Goal: Task Accomplishment & Management: Manage account settings

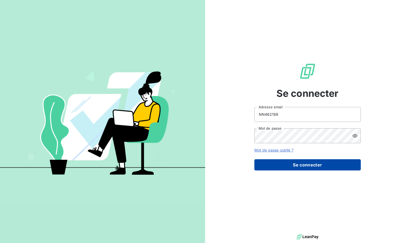
click at [301, 161] on button "Se connecter" at bounding box center [308, 164] width 106 height 11
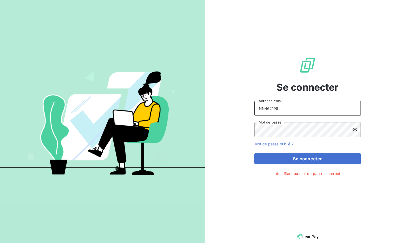
drag, startPoint x: 300, startPoint y: 115, endPoint x: 256, endPoint y: 116, distance: 43.9
click at [259, 116] on div "NN462198 Adresse email Mot de passe" at bounding box center [308, 119] width 106 height 36
type input "[PERSON_NAME][EMAIL_ADDRESS][PERSON_NAME][DOMAIN_NAME]"
click at [355, 130] on icon at bounding box center [355, 129] width 5 height 3
click at [355, 130] on icon at bounding box center [355, 130] width 5 height 4
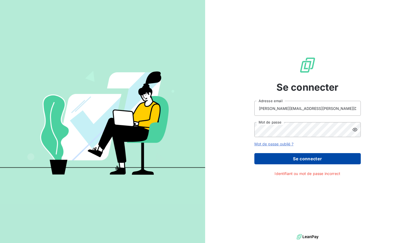
click at [318, 156] on button "Se connecter" at bounding box center [308, 158] width 106 height 11
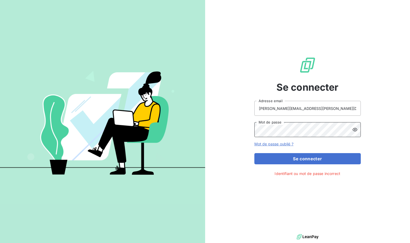
click at [174, 125] on div "Se connecter [PERSON_NAME][EMAIL_ADDRESS][PERSON_NAME][DOMAIN_NAME] Adresse ema…" at bounding box center [205, 121] width 410 height 243
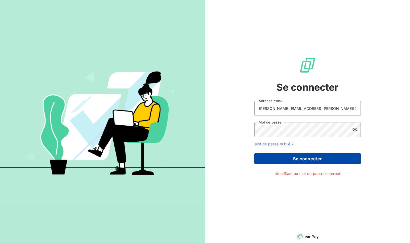
click at [269, 159] on button "Se connecter" at bounding box center [308, 158] width 106 height 11
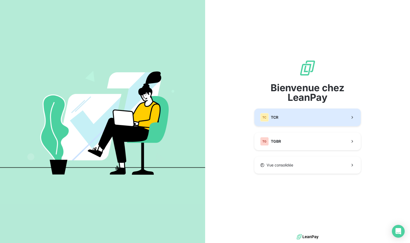
click at [292, 120] on button "TC TCR" at bounding box center [308, 117] width 106 height 18
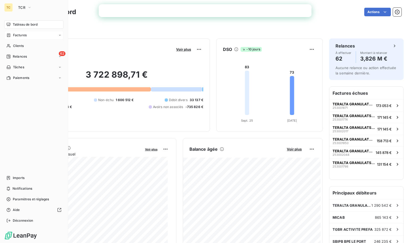
click at [22, 33] on span "Factures" at bounding box center [20, 35] width 14 height 5
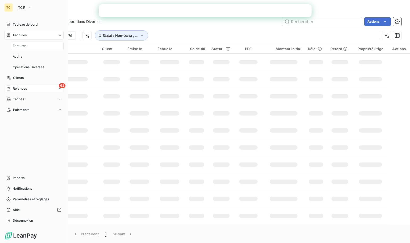
click at [22, 88] on span "Relances" at bounding box center [20, 88] width 14 height 5
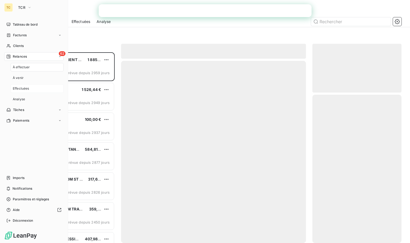
scroll to position [186, 85]
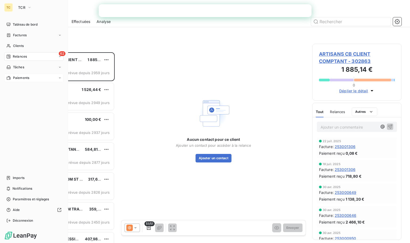
click at [18, 77] on span "Paiements" at bounding box center [21, 77] width 16 height 5
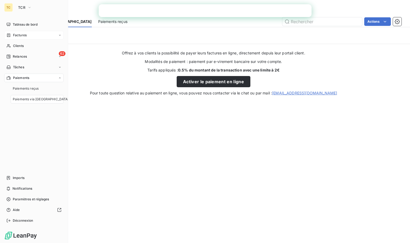
click at [26, 33] on span "Factures" at bounding box center [20, 35] width 14 height 5
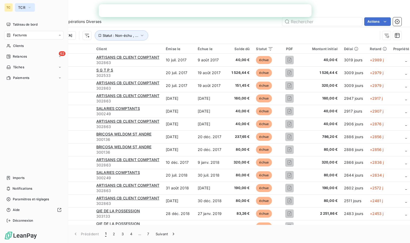
click at [19, 7] on span "TCR" at bounding box center [21, 7] width 7 height 4
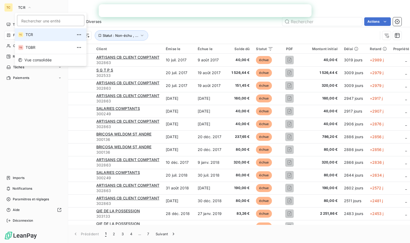
click at [8, 6] on div "TC" at bounding box center [8, 7] width 9 height 9
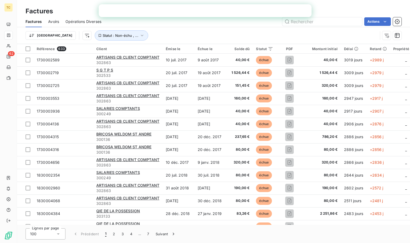
drag, startPoint x: 5, startPoint y: 0, endPoint x: 0, endPoint y: 76, distance: 76.3
click at [0, 76] on div "TC 62" at bounding box center [8, 121] width 17 height 243
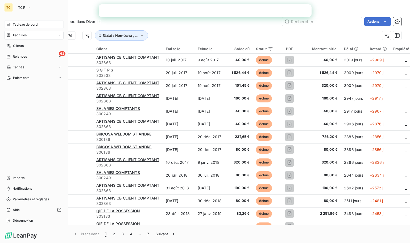
click at [28, 26] on span "Tableau de bord" at bounding box center [25, 24] width 25 height 5
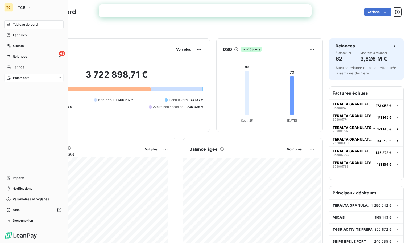
click at [49, 77] on div "Paiements" at bounding box center [33, 77] width 59 height 9
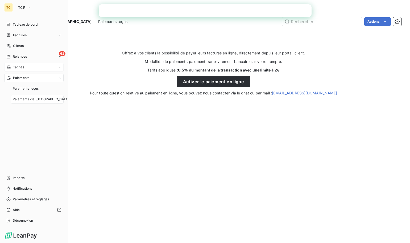
click at [39, 64] on div "Tâches" at bounding box center [33, 67] width 59 height 9
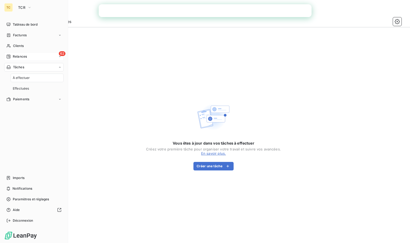
click at [40, 56] on div "62 Relances" at bounding box center [33, 56] width 59 height 9
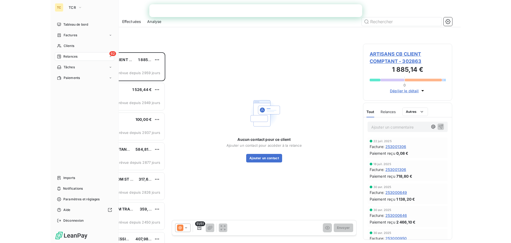
scroll to position [186, 85]
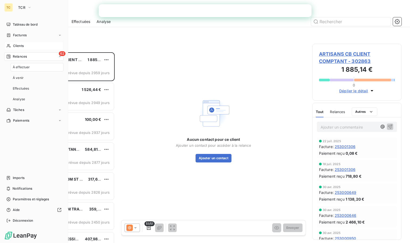
click at [25, 48] on div "Clients" at bounding box center [33, 46] width 59 height 9
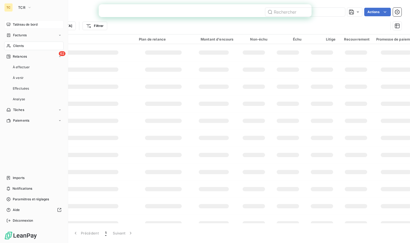
click at [22, 25] on span "Tableau de bord" at bounding box center [25, 24] width 25 height 5
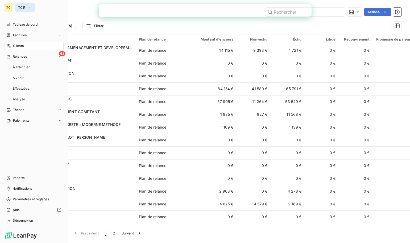
click at [26, 6] on button "TCR" at bounding box center [25, 7] width 20 height 9
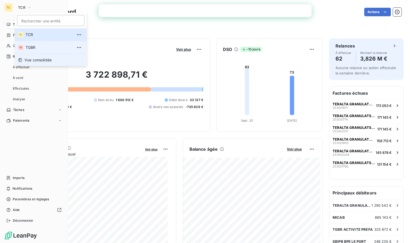
click at [38, 58] on span "Vue consolidée" at bounding box center [37, 59] width 27 height 5
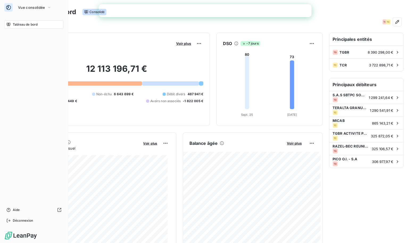
click at [34, 24] on span "Tableau de bord" at bounding box center [25, 24] width 25 height 5
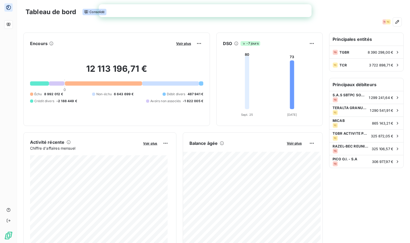
drag, startPoint x: 11, startPoint y: 0, endPoint x: 5, endPoint y: 71, distance: 70.8
click at [4, 70] on div at bounding box center [8, 121] width 17 height 243
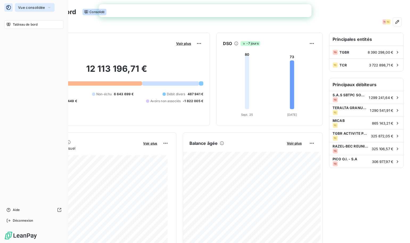
click at [22, 9] on span "Vue consolidée" at bounding box center [31, 7] width 27 height 4
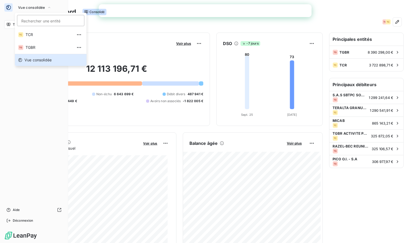
click at [28, 84] on div "Tableau de bord Aide Déconnexion" at bounding box center [33, 122] width 59 height 204
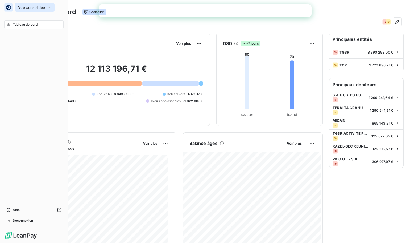
click at [43, 11] on button "Vue consolidée" at bounding box center [35, 7] width 40 height 9
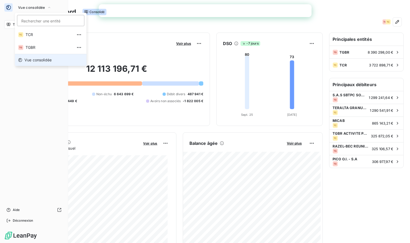
click at [40, 60] on span "Vue consolidée" at bounding box center [37, 59] width 27 height 5
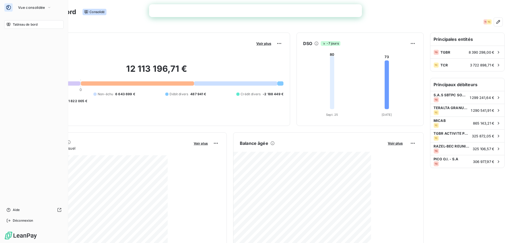
click at [14, 234] on img at bounding box center [20, 235] width 33 height 9
click at [33, 10] on button "Vue consolidée" at bounding box center [35, 7] width 40 height 9
click at [34, 57] on li "Vue consolidée" at bounding box center [51, 60] width 72 height 12
click at [28, 27] on div "Tableau de bord" at bounding box center [33, 24] width 59 height 9
click at [28, 26] on span "Tableau de bord" at bounding box center [25, 24] width 25 height 5
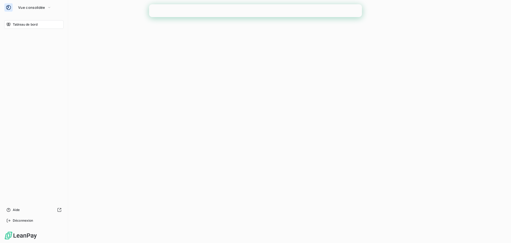
click at [28, 26] on span "Tableau de bord" at bounding box center [25, 24] width 25 height 5
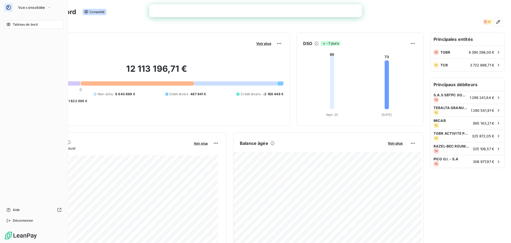
click at [9, 64] on div "Tableau de bord Aide Déconnexion" at bounding box center [33, 122] width 59 height 204
click at [48, 7] on icon "button" at bounding box center [49, 7] width 2 height 1
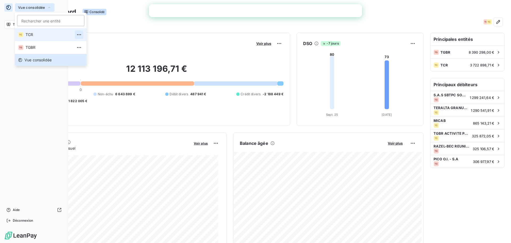
click at [75, 35] on button "button" at bounding box center [79, 34] width 9 height 9
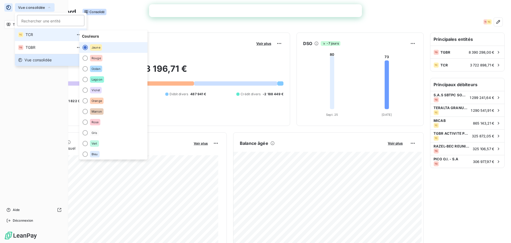
click at [23, 34] on li "TC TCR" at bounding box center [51, 34] width 72 height 13
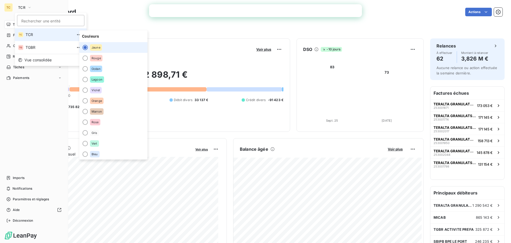
drag, startPoint x: 10, startPoint y: 130, endPoint x: 12, endPoint y: 127, distance: 3.6
click at [10, 129] on div "Tableau de bord Factures Clients 62 Relances Tâches Paiements Imports Notificat…" at bounding box center [33, 122] width 59 height 204
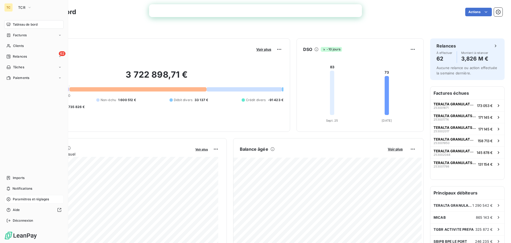
click at [30, 197] on span "Paramètres et réglages" at bounding box center [31, 198] width 36 height 5
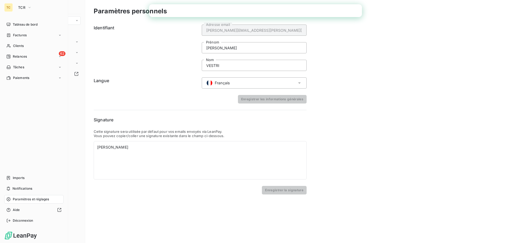
click at [30, 197] on span "Paramètres et réglages" at bounding box center [31, 198] width 36 height 5
click at [23, 47] on span "Clients" at bounding box center [18, 45] width 11 height 5
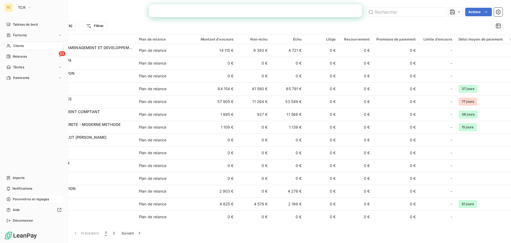
click at [26, 198] on span "Paramètres et réglages" at bounding box center [31, 198] width 36 height 5
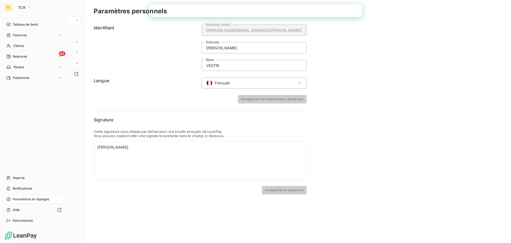
click at [55, 199] on div "Paramètres et réglages" at bounding box center [33, 199] width 59 height 9
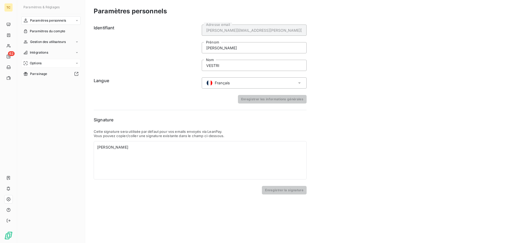
click at [75, 64] on div "Options" at bounding box center [50, 63] width 59 height 9
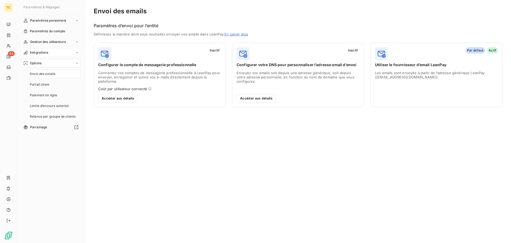
click at [74, 52] on div "Intégrations" at bounding box center [50, 52] width 59 height 9
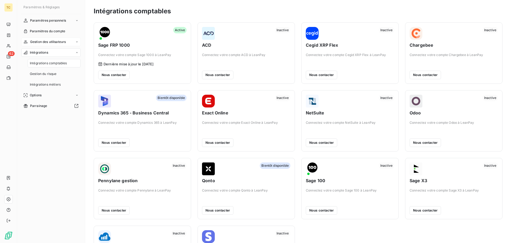
click at [76, 43] on icon at bounding box center [76, 41] width 3 height 3
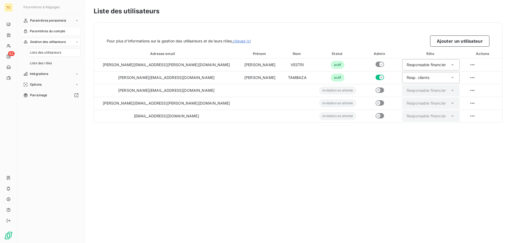
click at [76, 32] on div "Paramètres du compte" at bounding box center [50, 31] width 59 height 9
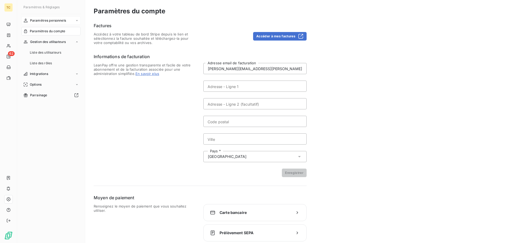
click at [72, 22] on div "Paramètres personnels" at bounding box center [50, 20] width 59 height 9
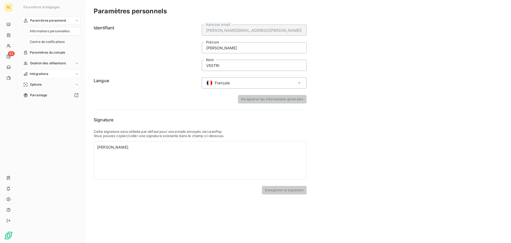
click at [50, 74] on div "Intégrations" at bounding box center [50, 73] width 59 height 9
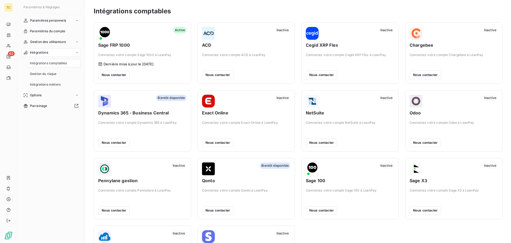
scroll to position [27, 0]
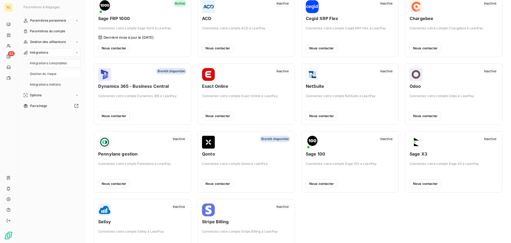
click at [51, 72] on span "Gestion du risque" at bounding box center [43, 73] width 27 height 5
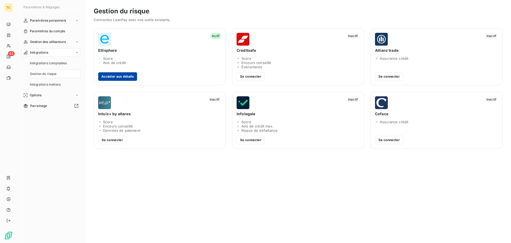
click at [126, 77] on button "Accéder aux détails" at bounding box center [117, 76] width 39 height 9
click at [257, 140] on button "Se connecter" at bounding box center [251, 140] width 28 height 9
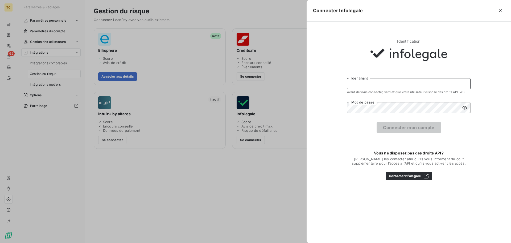
type input "[PERSON_NAME][EMAIL_ADDRESS][PERSON_NAME][DOMAIN_NAME]"
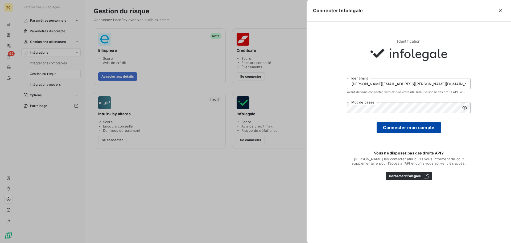
click at [407, 128] on button "Connecter mon compte" at bounding box center [409, 127] width 64 height 11
click at [160, 87] on div at bounding box center [255, 121] width 511 height 243
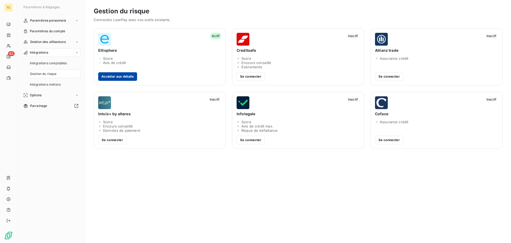
click at [125, 74] on button "Accéder aux détails" at bounding box center [117, 76] width 39 height 9
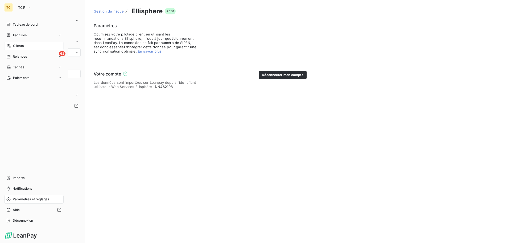
click at [21, 44] on span "Clients" at bounding box center [18, 45] width 11 height 5
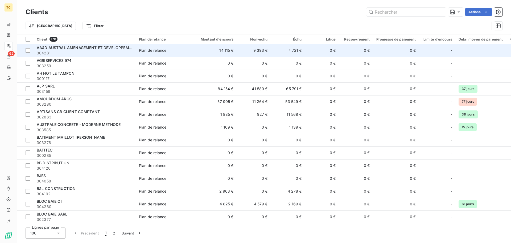
click at [146, 51] on div "Plan de relance" at bounding box center [152, 50] width 27 height 5
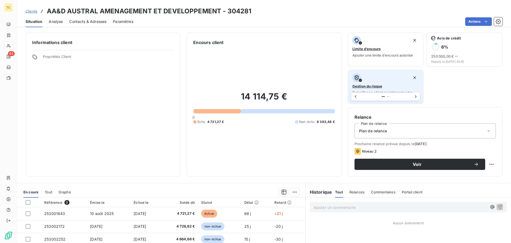
click at [368, 85] on span "Gestion du risque" at bounding box center [367, 86] width 30 height 4
click at [386, 84] on div "Gestion du risque Surveiller ce client en intégrant votre outil de gestion des …" at bounding box center [385, 86] width 67 height 26
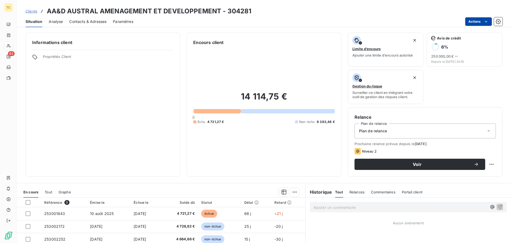
click at [410, 19] on html "TC 62 Clients AA&D AUSTRAL AMENAGEMENT ET DEVELOPPEMENT - 304281 Situation Anal…" at bounding box center [255, 121] width 511 height 243
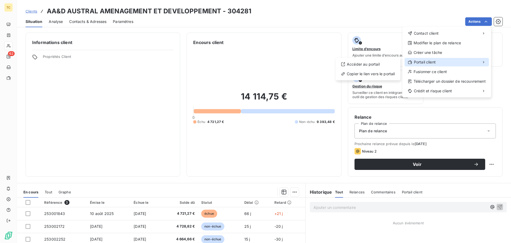
click at [410, 64] on div "Portail client" at bounding box center [447, 62] width 84 height 9
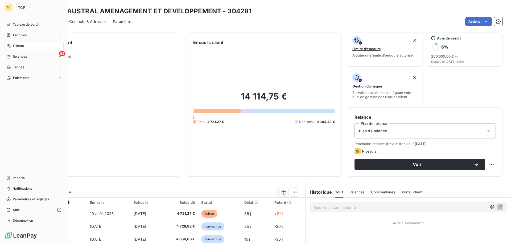
click at [5, 78] on html "TC TCR Tableau de bord Factures Clients 62 Relances Tâches Paiements Imports No…" at bounding box center [255, 121] width 511 height 243
click at [15, 69] on span "Tâches" at bounding box center [18, 67] width 11 height 5
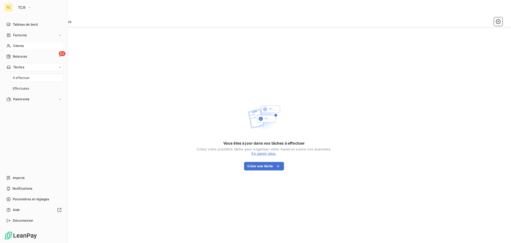
click at [18, 63] on div "Tâches" at bounding box center [33, 67] width 59 height 9
click at [25, 57] on span "Relances" at bounding box center [20, 56] width 14 height 5
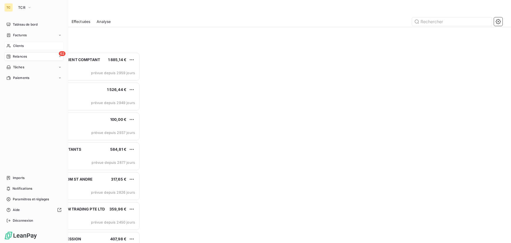
scroll to position [186, 110]
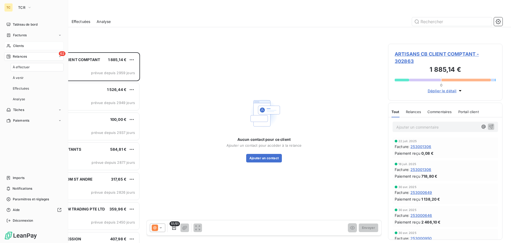
click at [23, 50] on div "Clients" at bounding box center [33, 46] width 59 height 9
click at [24, 47] on div "Clients" at bounding box center [33, 46] width 59 height 9
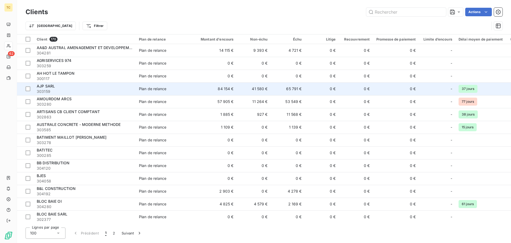
click at [43, 89] on span "303159" at bounding box center [85, 91] width 96 height 5
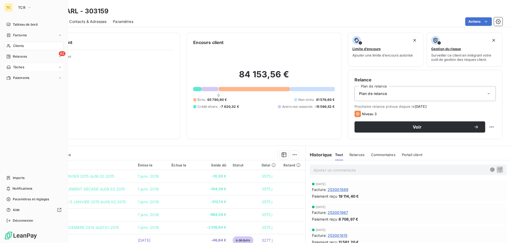
click at [59, 68] on icon at bounding box center [59, 66] width 3 height 3
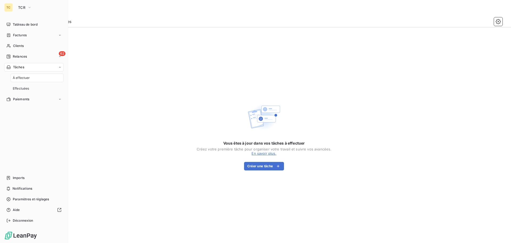
drag, startPoint x: 62, startPoint y: 68, endPoint x: 58, endPoint y: 68, distance: 4.0
click at [61, 68] on div "Tâches" at bounding box center [33, 67] width 59 height 9
click at [47, 69] on div "Tâches" at bounding box center [33, 67] width 59 height 9
click at [26, 57] on span "Relances" at bounding box center [20, 56] width 14 height 5
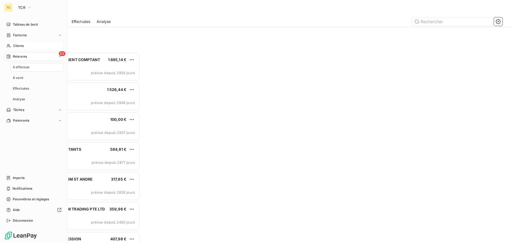
scroll to position [186, 110]
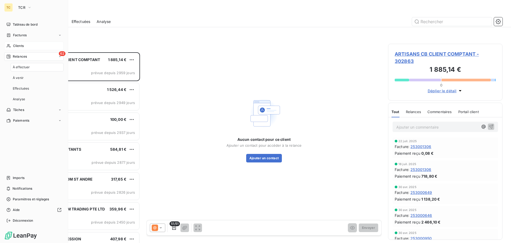
click at [24, 48] on div "Clients" at bounding box center [33, 46] width 59 height 9
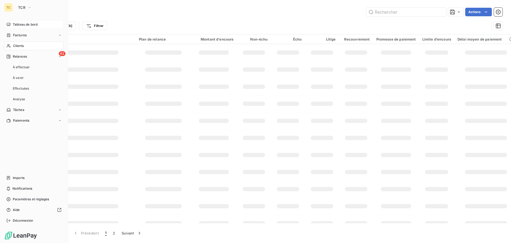
click at [25, 24] on span "Tableau de bord" at bounding box center [25, 24] width 25 height 5
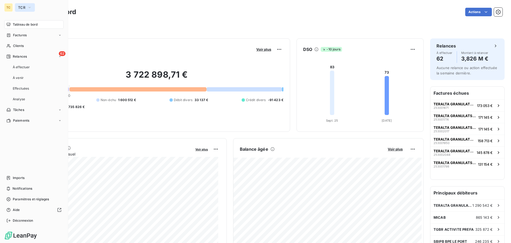
click at [23, 4] on button "TCR" at bounding box center [25, 7] width 20 height 9
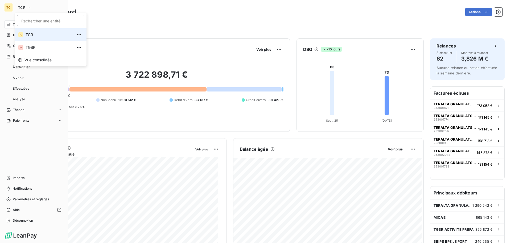
click at [33, 30] on li "TC TCR" at bounding box center [51, 34] width 72 height 13
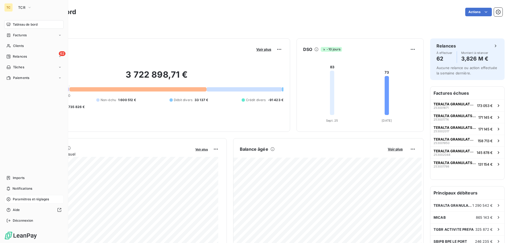
click at [39, 200] on span "Paramètres et réglages" at bounding box center [31, 198] width 36 height 5
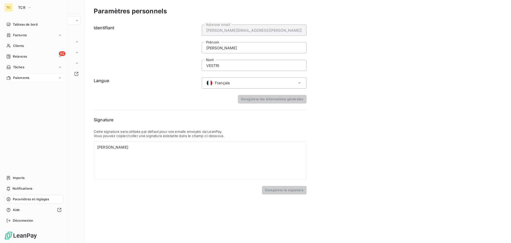
click at [18, 78] on span "Paiements" at bounding box center [21, 77] width 16 height 5
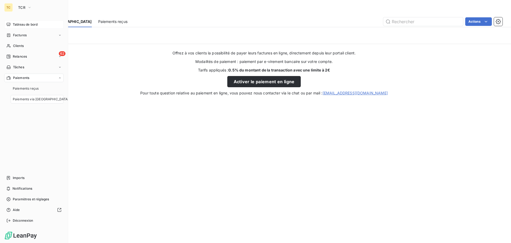
click at [27, 25] on span "Tableau de bord" at bounding box center [25, 24] width 25 height 5
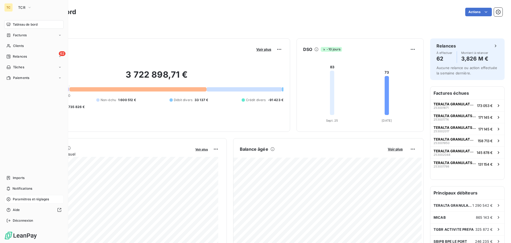
click at [29, 199] on span "Paramètres et réglages" at bounding box center [31, 198] width 36 height 5
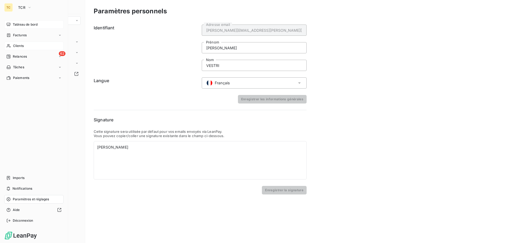
click at [27, 47] on div "Clients" at bounding box center [33, 46] width 59 height 9
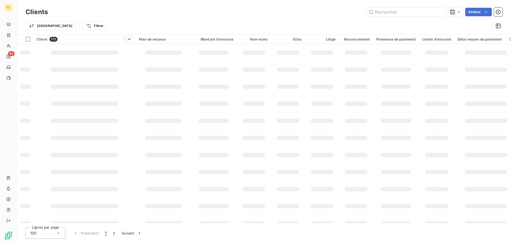
click at [77, 42] on th "Client 170" at bounding box center [85, 39] width 102 height 10
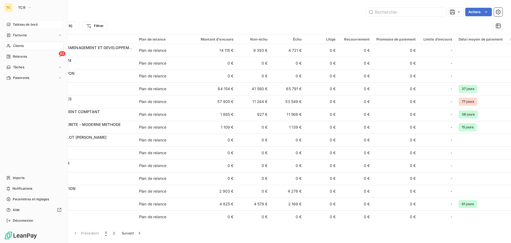
click at [10, 26] on icon at bounding box center [8, 24] width 4 height 4
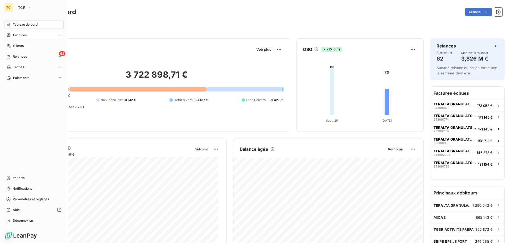
click at [15, 34] on span "Factures" at bounding box center [20, 35] width 14 height 5
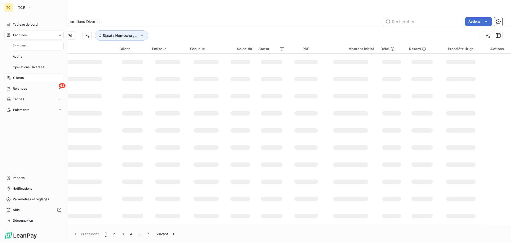
click at [22, 79] on span "Clients" at bounding box center [18, 77] width 11 height 5
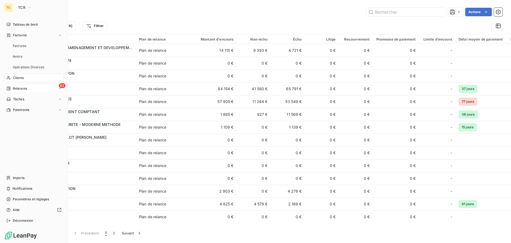
click at [21, 88] on span "Relances" at bounding box center [20, 88] width 14 height 5
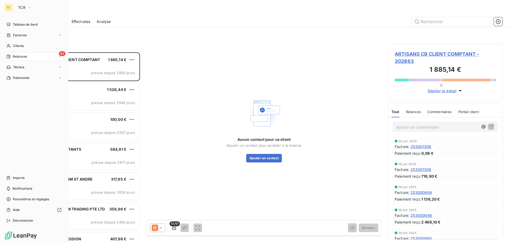
scroll to position [186, 110]
click at [23, 112] on span "Tâches" at bounding box center [18, 109] width 11 height 5
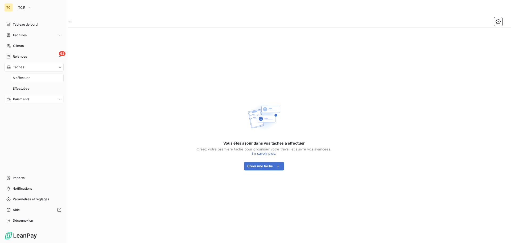
click at [25, 103] on div "Paiements" at bounding box center [33, 99] width 59 height 9
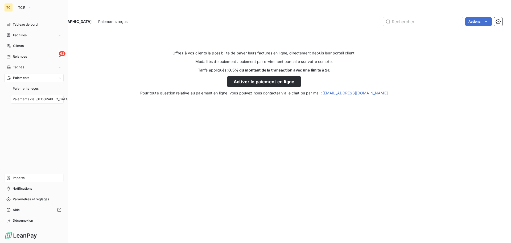
click at [25, 175] on div "Imports" at bounding box center [33, 177] width 59 height 9
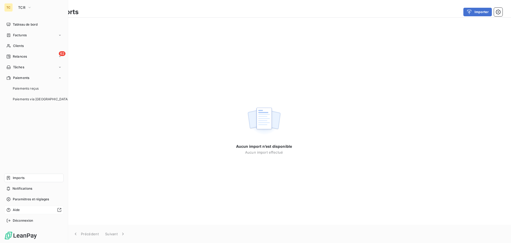
click at [24, 211] on div at bounding box center [41, 209] width 39 height 4
click at [43, 198] on span "Paramètres et réglages" at bounding box center [31, 198] width 36 height 5
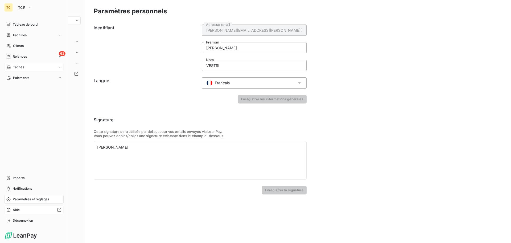
click at [31, 66] on div "Tâches" at bounding box center [33, 67] width 59 height 9
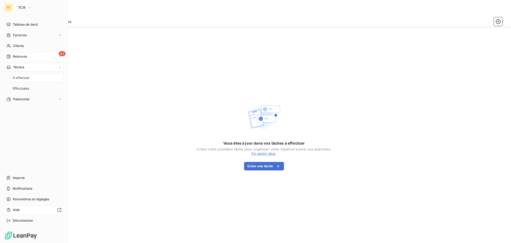
click at [31, 59] on div "62 Relances" at bounding box center [33, 56] width 59 height 9
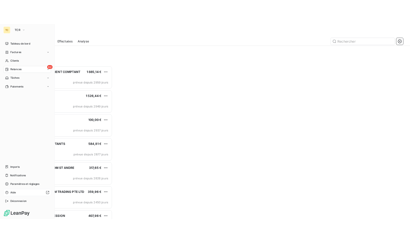
scroll to position [186, 110]
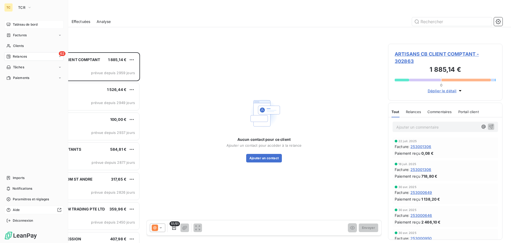
click at [16, 24] on span "Tableau de bord" at bounding box center [25, 24] width 25 height 5
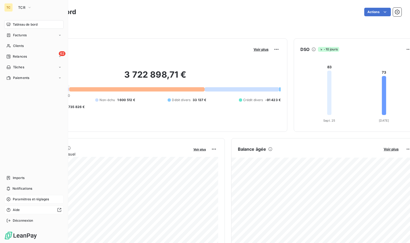
click at [42, 198] on span "Paramètres et réglages" at bounding box center [31, 198] width 36 height 5
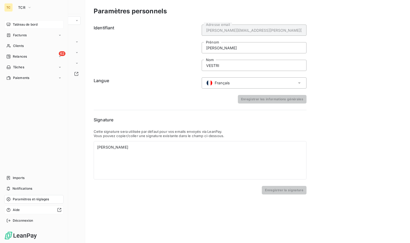
click at [42, 198] on span "Paramètres et réglages" at bounding box center [31, 198] width 36 height 5
click at [50, 199] on div "Paramètres et réglages" at bounding box center [33, 199] width 59 height 9
click at [60, 77] on icon at bounding box center [59, 77] width 3 height 3
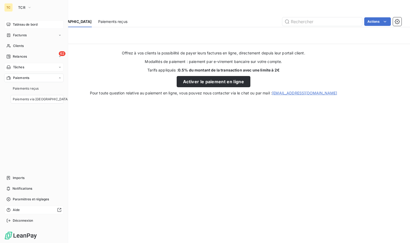
click at [61, 69] on div "Tâches" at bounding box center [33, 67] width 59 height 9
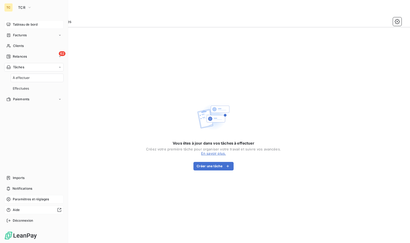
click at [29, 200] on span "Paramètres et réglages" at bounding box center [31, 198] width 36 height 5
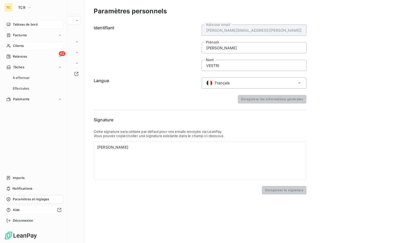
click at [19, 47] on span "Clients" at bounding box center [18, 45] width 11 height 5
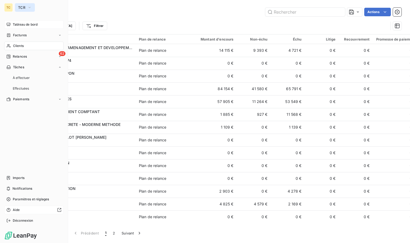
click at [23, 9] on span "TCR" at bounding box center [21, 7] width 7 height 4
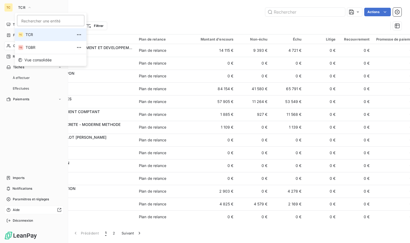
click at [28, 34] on span "TCR" at bounding box center [49, 34] width 47 height 5
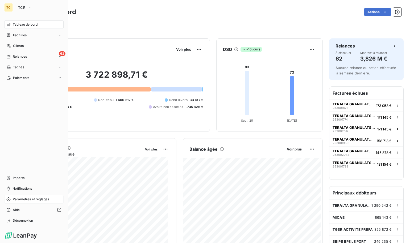
click at [24, 200] on span "Paramètres et réglages" at bounding box center [31, 198] width 36 height 5
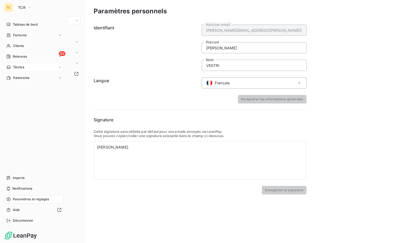
click at [23, 65] on span "Tâches" at bounding box center [18, 67] width 11 height 5
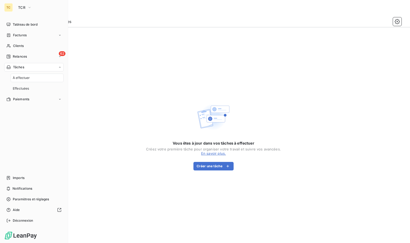
click at [24, 76] on span "À effectuer" at bounding box center [21, 77] width 17 height 5
click at [25, 95] on div "Paiements" at bounding box center [33, 99] width 59 height 9
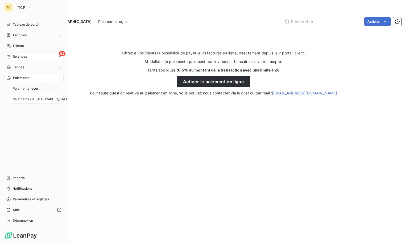
click at [17, 55] on span "Relances" at bounding box center [20, 56] width 14 height 5
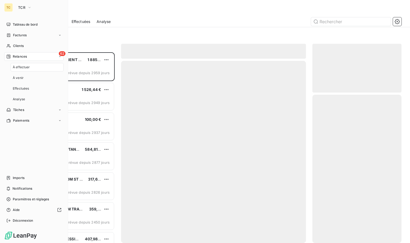
scroll to position [186, 85]
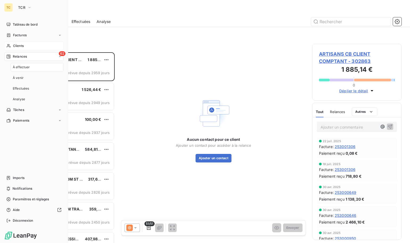
click at [15, 44] on span "Clients" at bounding box center [18, 45] width 11 height 5
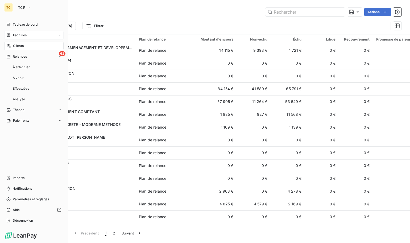
click at [17, 34] on span "Factures" at bounding box center [20, 35] width 14 height 5
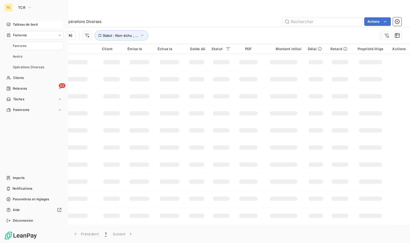
click at [19, 24] on span "Tableau de bord" at bounding box center [25, 24] width 25 height 5
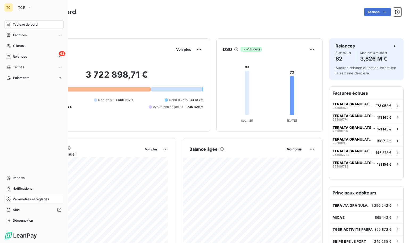
click at [32, 197] on span "Paramètres et réglages" at bounding box center [31, 198] width 36 height 5
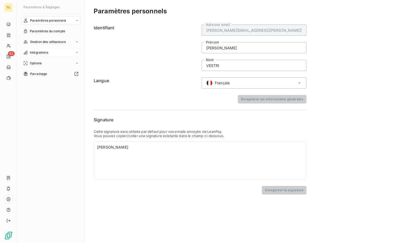
click at [74, 53] on div "Intégrations" at bounding box center [50, 52] width 59 height 9
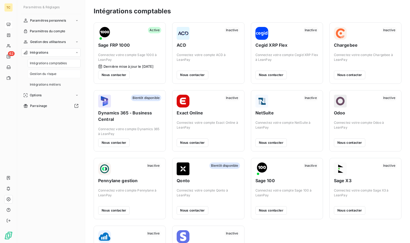
click at [56, 73] on span "Gestion du risque" at bounding box center [43, 73] width 27 height 5
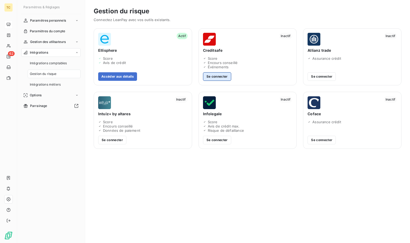
click at [228, 76] on button "Se connecter" at bounding box center [217, 76] width 28 height 9
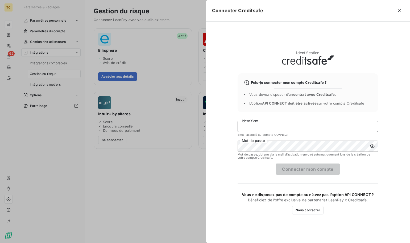
type input "[PERSON_NAME][EMAIL_ADDRESS][PERSON_NAME][DOMAIN_NAME]"
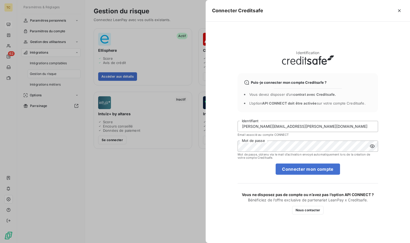
click at [371, 146] on icon at bounding box center [372, 145] width 5 height 5
click at [320, 169] on button "Connecter mon compte" at bounding box center [308, 168] width 64 height 11
drag, startPoint x: 272, startPoint y: 139, endPoint x: 215, endPoint y: 142, distance: 57.0
click at [204, 242] on div "Connecter Creditsafe Identification Puis-je connecter mon compte Creditsafe ? V…" at bounding box center [205, 243] width 410 height 0
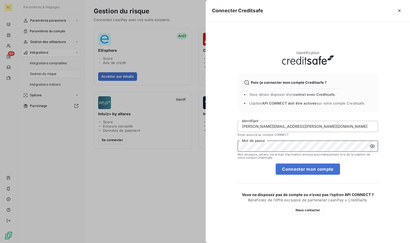
click at [191, 242] on div "Connecter Creditsafe Identification Puis-je connecter mon compte Creditsafe ? V…" at bounding box center [205, 243] width 410 height 0
click at [370, 146] on icon at bounding box center [372, 145] width 5 height 5
click at [322, 173] on button "Connecter mon compte" at bounding box center [308, 168] width 64 height 11
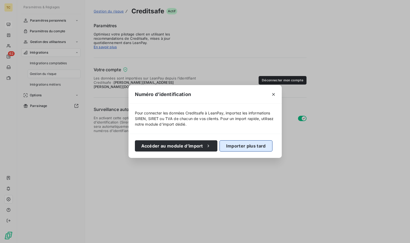
click at [257, 146] on button "Importer plus tard" at bounding box center [246, 145] width 53 height 11
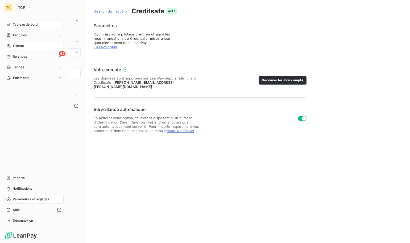
click at [18, 46] on span "Clients" at bounding box center [18, 45] width 11 height 5
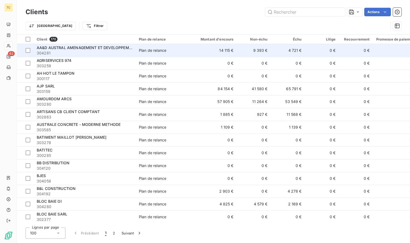
click at [76, 47] on span "AA&D AUSTRAL AMENAGEMENT ET DEVELOPPEMENT" at bounding box center [87, 47] width 100 height 5
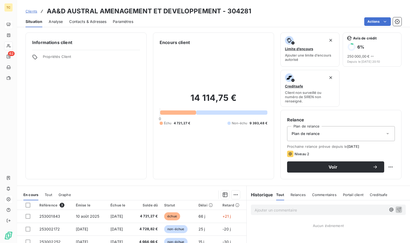
click at [55, 23] on span "Analyse" at bounding box center [56, 21] width 14 height 5
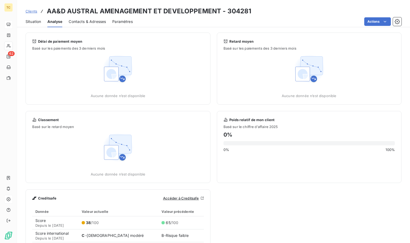
click at [93, 25] on div "Contacts & Adresses" at bounding box center [87, 21] width 37 height 11
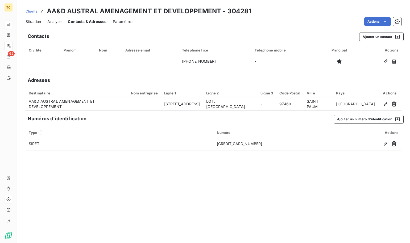
click at [112, 24] on div "Situation Analyse Contacts & Adresses Paramètres Actions" at bounding box center [213, 21] width 393 height 11
click at [120, 23] on span "Paramètres" at bounding box center [123, 21] width 21 height 5
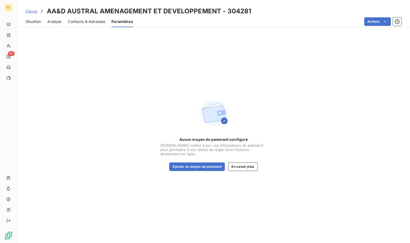
click at [92, 21] on span "Contacts & Adresses" at bounding box center [86, 21] width 37 height 5
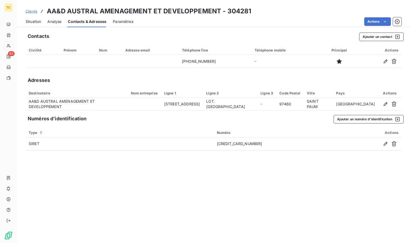
click at [53, 17] on div "Analyse" at bounding box center [54, 21] width 14 height 11
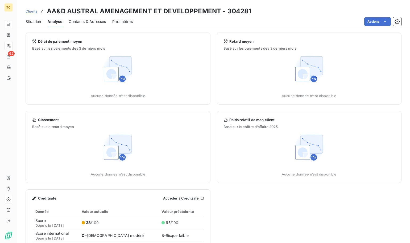
click at [55, 20] on span "Analyse" at bounding box center [54, 21] width 15 height 5
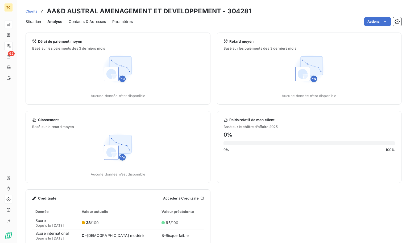
click at [31, 23] on span "Situation" at bounding box center [33, 21] width 15 height 5
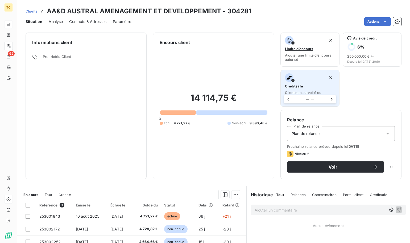
click at [316, 87] on div "Creditsafe Client non surveillé ou numéro de SIREN non renseigné." at bounding box center [310, 88] width 50 height 30
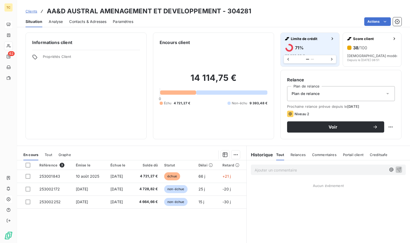
click at [300, 46] on h6 "71 %" at bounding box center [299, 47] width 9 height 5
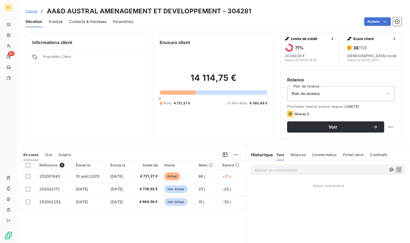
click at [116, 23] on span "Paramètres" at bounding box center [123, 21] width 21 height 5
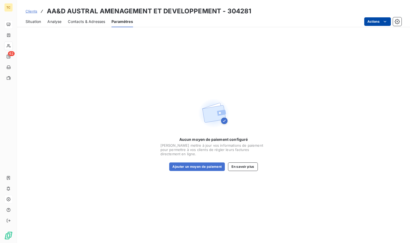
click at [368, 24] on html "TC 62 Clients AA&D AUSTRAL AMENAGEMENT ET DEVELOPPEMENT - 304281 Situation Anal…" at bounding box center [205, 121] width 410 height 243
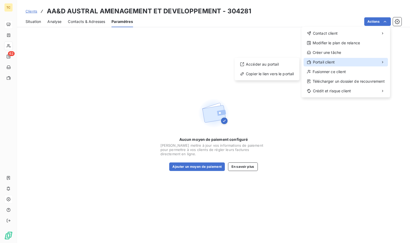
click at [317, 62] on span "Portail client" at bounding box center [324, 61] width 22 height 5
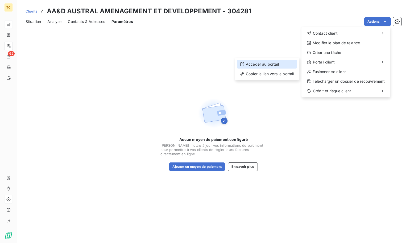
click at [273, 63] on div "Accéder au portail" at bounding box center [267, 64] width 60 height 9
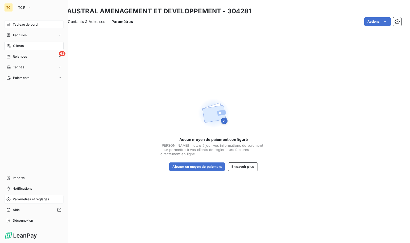
click at [9, 9] on div "TC" at bounding box center [8, 7] width 9 height 9
click at [34, 199] on span "Paramètres et réglages" at bounding box center [31, 198] width 36 height 5
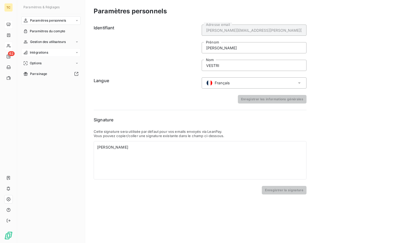
click at [74, 53] on div "Intégrations" at bounding box center [50, 52] width 59 height 9
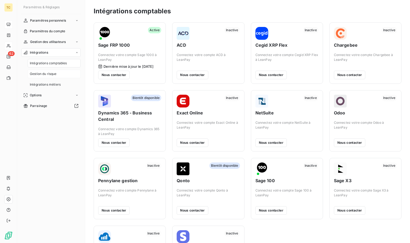
click at [55, 74] on span "Gestion du risque" at bounding box center [43, 73] width 27 height 5
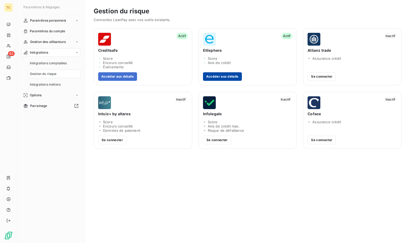
click at [232, 74] on button "Accéder aux détails" at bounding box center [222, 76] width 39 height 9
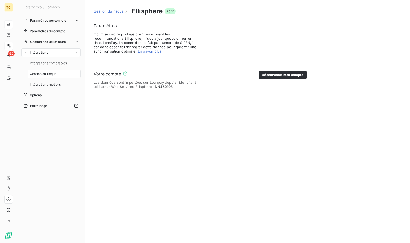
click at [155, 84] on span "Les données sont importées sur Leanpay depuis l’identifiant utilisateur Web Ser…" at bounding box center [147, 84] width 106 height 9
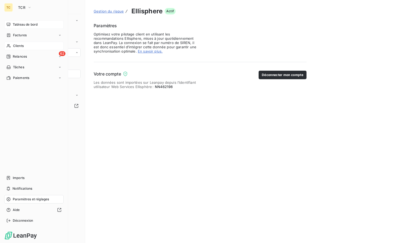
click at [20, 44] on span "Clients" at bounding box center [18, 45] width 11 height 5
click at [21, 45] on span "Clients" at bounding box center [18, 45] width 11 height 5
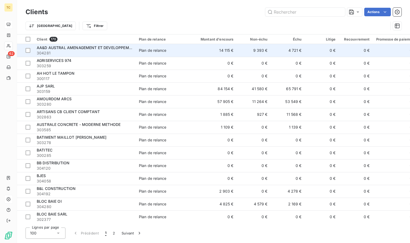
click at [85, 53] on span "304281" at bounding box center [85, 52] width 96 height 5
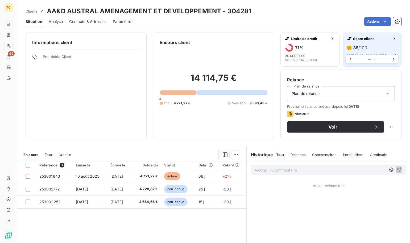
click at [392, 39] on icon "button" at bounding box center [394, 38] width 5 height 5
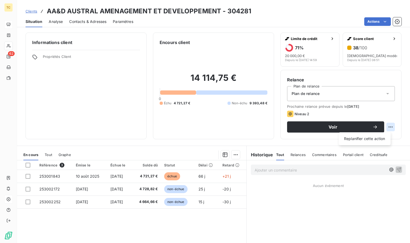
click at [386, 126] on html "TC 62 Clients AA&D AUSTRAL AMENAGEMENT ET DEVELOPPEMENT - 304281 Situation Anal…" at bounding box center [205, 121] width 410 height 243
click at [382, 22] on html "TC 62 Clients AA&D AUSTRAL AMENAGEMENT ET DEVELOPPEMENT - 304281 Situation Anal…" at bounding box center [205, 121] width 410 height 243
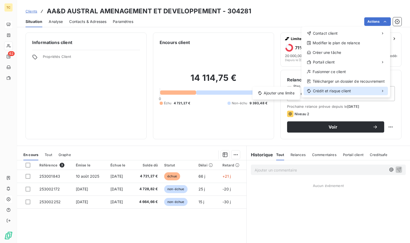
click at [358, 93] on div "Crédit et risque client" at bounding box center [346, 91] width 84 height 9
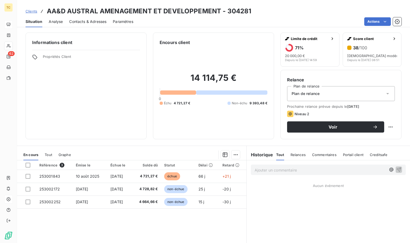
click at [396, 25] on html "TC 62 Clients AA&D AUSTRAL AMENAGEMENT ET DEVELOPPEMENT - 304281 Situation Anal…" at bounding box center [205, 121] width 410 height 243
click at [398, 23] on icon "button" at bounding box center [397, 21] width 5 height 5
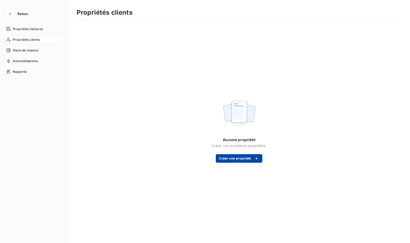
click at [244, 159] on button "Créer une propriété" at bounding box center [239, 158] width 46 height 9
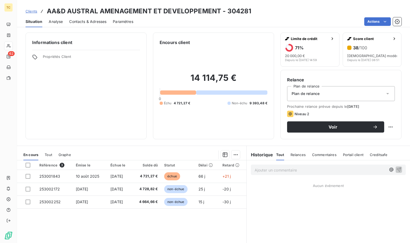
click at [60, 24] on span "Analyse" at bounding box center [56, 21] width 14 height 5
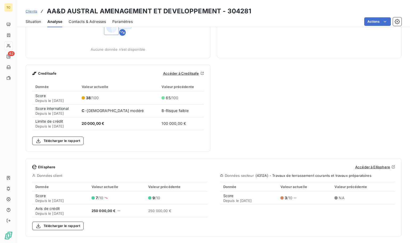
scroll to position [127, 0]
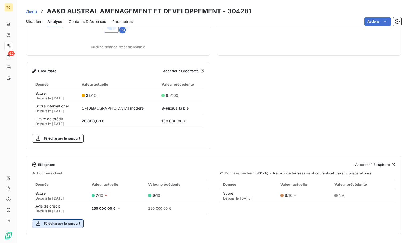
click at [80, 223] on button "Télécharger le rapport" at bounding box center [57, 223] width 51 height 9
drag, startPoint x: 45, startPoint y: 163, endPoint x: 46, endPoint y: 167, distance: 3.8
click at [45, 164] on span "Ellisphere" at bounding box center [47, 164] width 18 height 4
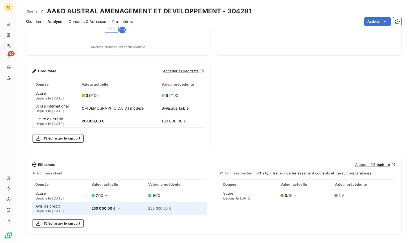
click at [53, 207] on div "Avis de crédit Depuis le [DATE]" at bounding box center [60, 208] width 50 height 10
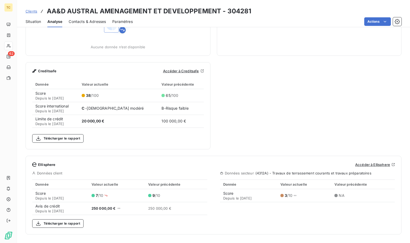
click at [360, 165] on link "Accéder à Ellisphere" at bounding box center [375, 164] width 40 height 4
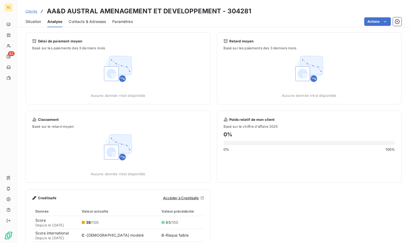
scroll to position [0, 0]
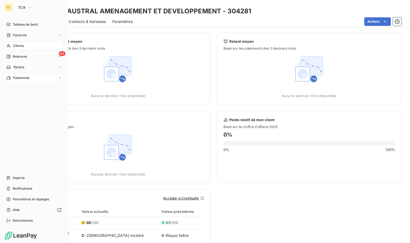
click at [19, 81] on div "Paiements" at bounding box center [33, 77] width 59 height 9
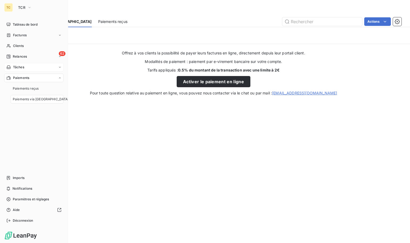
click at [52, 69] on div "Tâches" at bounding box center [33, 67] width 59 height 9
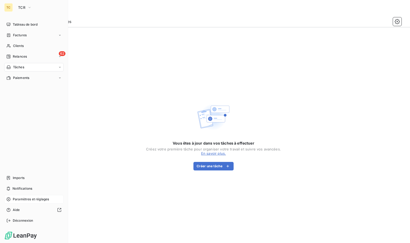
click at [13, 200] on div "Paramètres et réglages" at bounding box center [33, 199] width 59 height 9
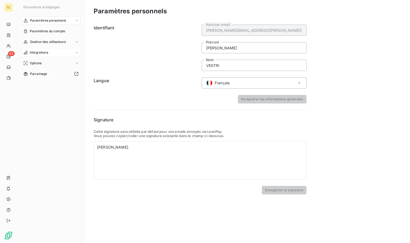
click at [79, 54] on div "Intégrations" at bounding box center [50, 52] width 59 height 9
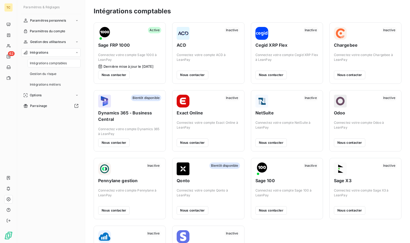
click at [60, 52] on div "Intégrations" at bounding box center [50, 52] width 59 height 9
click at [51, 64] on div "Options" at bounding box center [50, 63] width 59 height 9
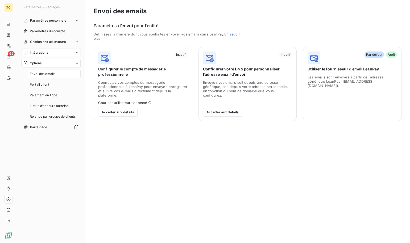
click at [65, 54] on div "Intégrations" at bounding box center [50, 52] width 59 height 9
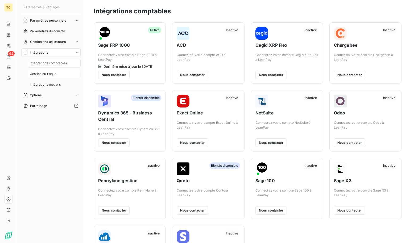
click at [54, 73] on span "Gestion du risque" at bounding box center [43, 73] width 27 height 5
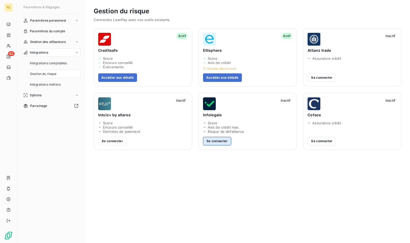
click at [214, 139] on button "Se connecter" at bounding box center [217, 141] width 28 height 9
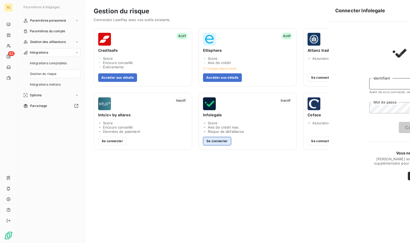
type input "[PERSON_NAME][EMAIL_ADDRESS][PERSON_NAME][DOMAIN_NAME]"
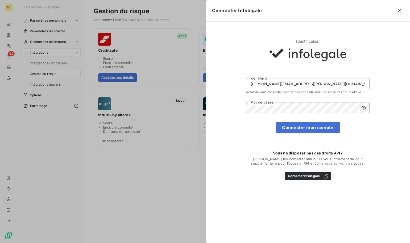
click at [363, 106] on icon at bounding box center [363, 107] width 5 height 5
click at [300, 126] on button "Connecter mon compte" at bounding box center [308, 127] width 64 height 11
drag, startPoint x: 171, startPoint y: 211, endPoint x: 174, endPoint y: 201, distance: 10.7
click at [171, 211] on div at bounding box center [205, 121] width 410 height 243
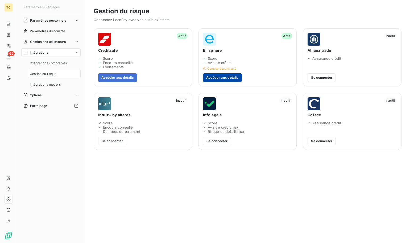
click at [229, 77] on button "Accéder aux détails" at bounding box center [222, 77] width 39 height 9
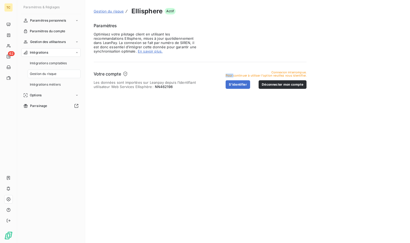
click at [229, 77] on span "Pour continuer à utiliser l'option veuillez vous identifier." at bounding box center [266, 75] width 81 height 3
drag, startPoint x: 172, startPoint y: 87, endPoint x: 154, endPoint y: 88, distance: 17.6
click at [154, 88] on span "Les données sont importées sur Leanpay depuis l’identifiant utilisateur Web Ser…" at bounding box center [147, 84] width 106 height 9
copy span "NN462198"
click at [220, 144] on div "Gestion du risque Ellisphere Actif Paramètres Optimisez votre pilotage client e…" at bounding box center [247, 121] width 325 height 243
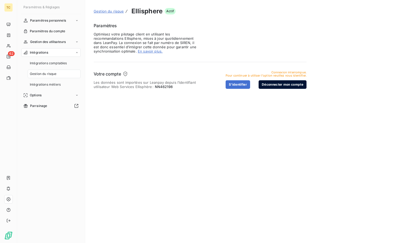
click at [278, 83] on button "Déconnecter mon compte" at bounding box center [283, 84] width 48 height 9
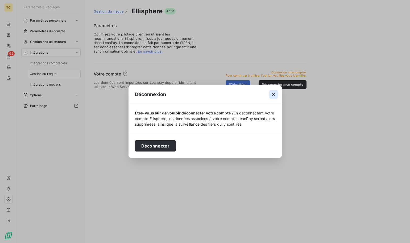
click at [272, 96] on icon "button" at bounding box center [273, 94] width 5 height 5
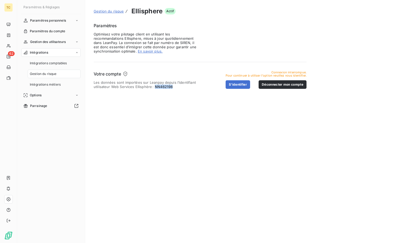
drag, startPoint x: 402, startPoint y: 6, endPoint x: 154, endPoint y: 87, distance: 260.4
click at [154, 87] on span "Les données sont importées sur Leanpay depuis l’identifiant utilisateur Web Ser…" at bounding box center [147, 84] width 106 height 9
copy span "NN462198"
